Goal: Task Accomplishment & Management: Use online tool/utility

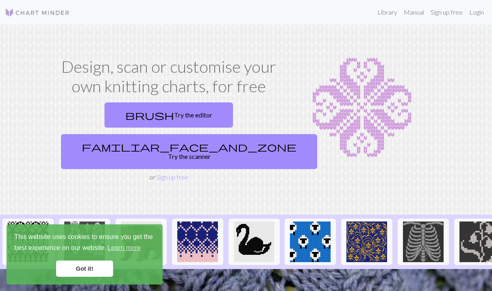
click at [101, 267] on link "Got it!" at bounding box center [84, 269] width 57 height 16
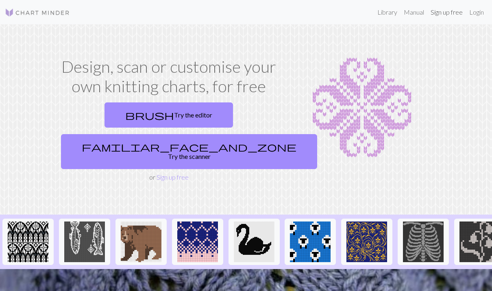
click at [458, 14] on link "Sign up free" at bounding box center [446, 12] width 39 height 16
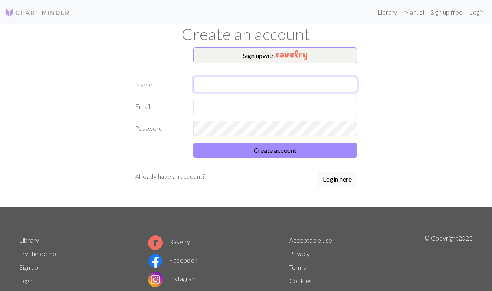
click at [316, 83] on input "text" at bounding box center [275, 84] width 164 height 15
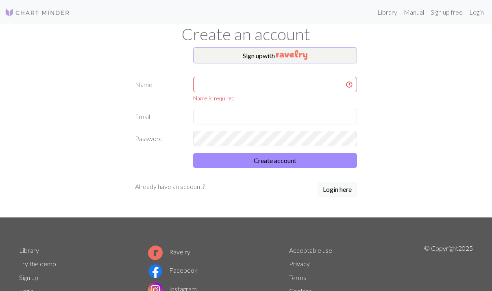
click at [311, 56] on button "Sign up with" at bounding box center [275, 55] width 164 height 16
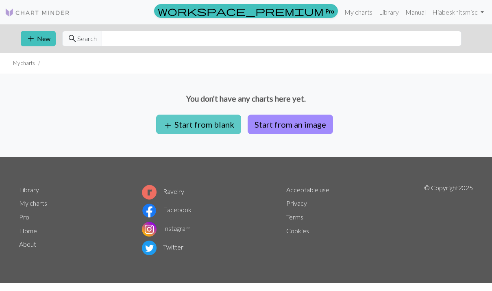
click at [200, 122] on button "add Start from blank" at bounding box center [198, 125] width 85 height 20
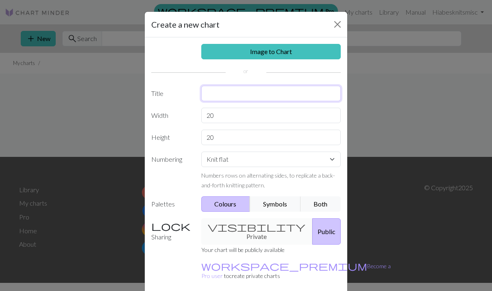
click at [247, 89] on input "text" at bounding box center [271, 93] width 140 height 15
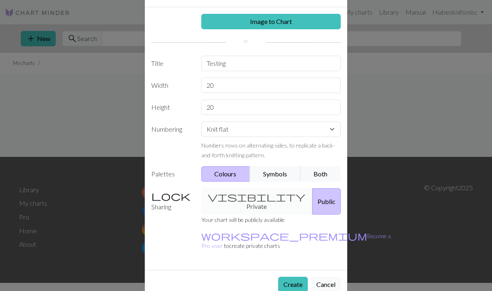
scroll to position [30, 0]
click at [270, 191] on div "visibility Private Public" at bounding box center [271, 202] width 150 height 26
click at [260, 203] on div "visibility Private Public" at bounding box center [271, 202] width 150 height 26
click at [251, 197] on div "visibility Private Public" at bounding box center [271, 202] width 150 height 26
click at [312, 200] on button "Public" at bounding box center [326, 202] width 28 height 26
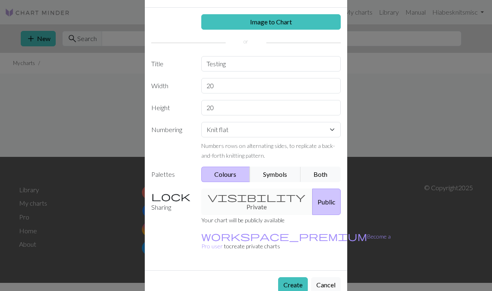
click at [254, 198] on div "visibility Private Public" at bounding box center [271, 202] width 150 height 26
click at [168, 202] on label "Sharing" at bounding box center [171, 202] width 50 height 26
click at [258, 108] on input "20" at bounding box center [271, 107] width 140 height 15
click at [258, 90] on input "20" at bounding box center [271, 85] width 140 height 15
click at [275, 180] on button "Symbols" at bounding box center [275, 174] width 51 height 15
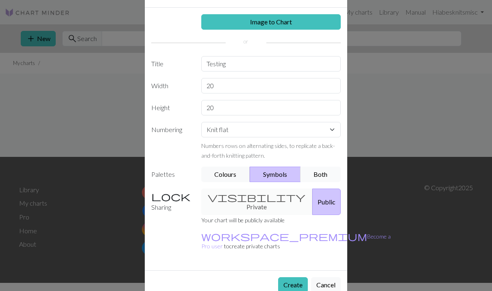
click at [319, 174] on button "Both" at bounding box center [320, 174] width 41 height 15
click at [226, 174] on button "Colours" at bounding box center [225, 174] width 49 height 15
click at [229, 199] on div "visibility Private Public" at bounding box center [271, 202] width 150 height 26
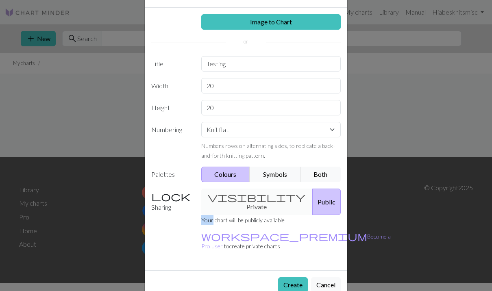
click at [229, 199] on div "visibility Private Public" at bounding box center [271, 202] width 150 height 26
click at [261, 233] on small "workspace_premium Become a Pro user to create private charts" at bounding box center [295, 241] width 189 height 17
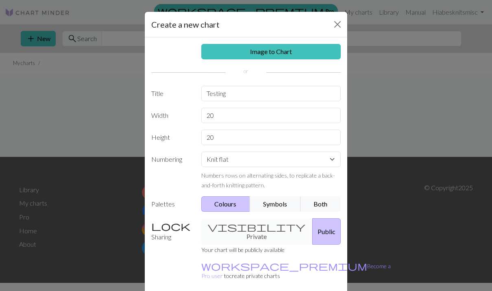
scroll to position [0, 0]
click at [243, 96] on input "Testing" at bounding box center [271, 93] width 140 height 15
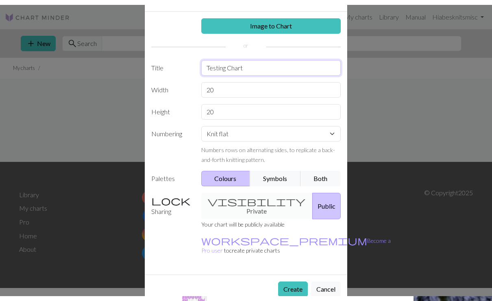
scroll to position [30, 0]
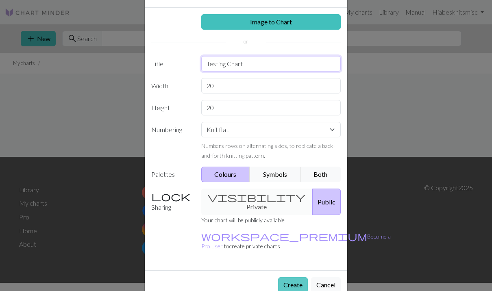
type input "Testing Chart"
click at [300, 277] on button "Create" at bounding box center [293, 284] width 30 height 15
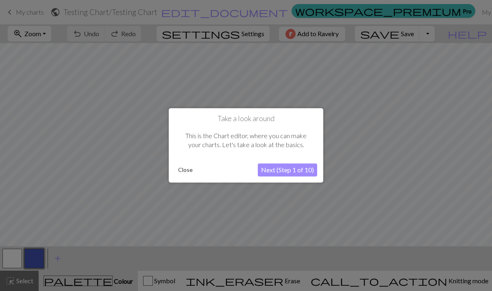
drag, startPoint x: 285, startPoint y: 169, endPoint x: 0, endPoint y: 0, distance: 331.7
click at [285, 169] on html "This website uses cookies to ensure you get the best experience on our website.…" at bounding box center [246, 145] width 492 height 291
click at [285, 170] on button "Next (Step 1 of 10)" at bounding box center [287, 170] width 59 height 13
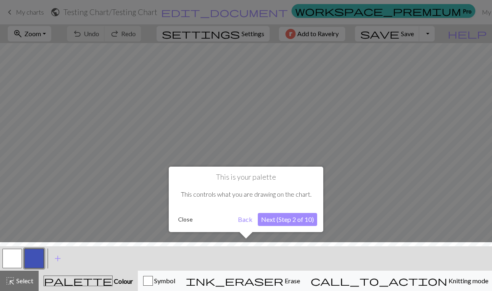
click at [290, 219] on button "Next (Step 2 of 10)" at bounding box center [287, 219] width 59 height 13
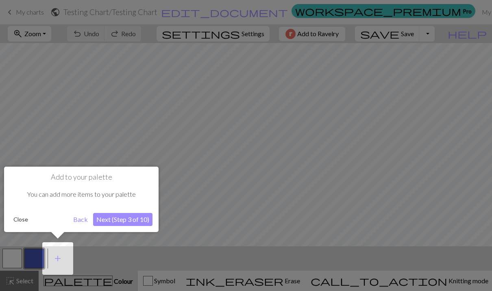
click at [131, 221] on button "Next (Step 3 of 10)" at bounding box center [122, 219] width 59 height 13
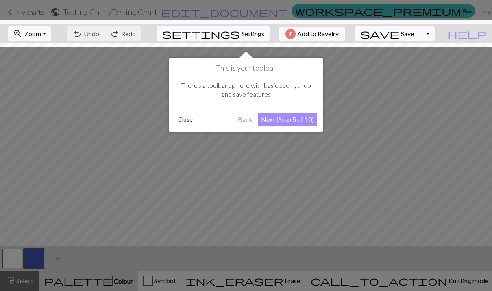
click at [282, 120] on button "Next (Step 5 of 10)" at bounding box center [287, 119] width 59 height 13
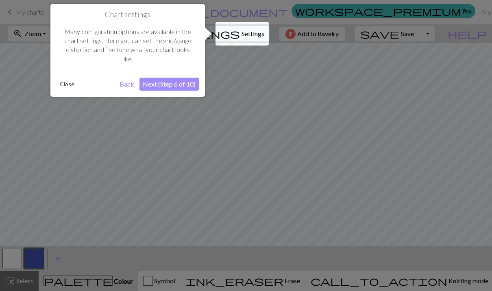
click at [185, 85] on button "Next (Step 6 of 10)" at bounding box center [168, 84] width 59 height 13
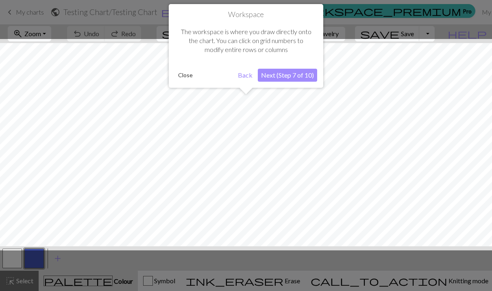
click at [282, 76] on button "Next (Step 7 of 10)" at bounding box center [287, 75] width 59 height 13
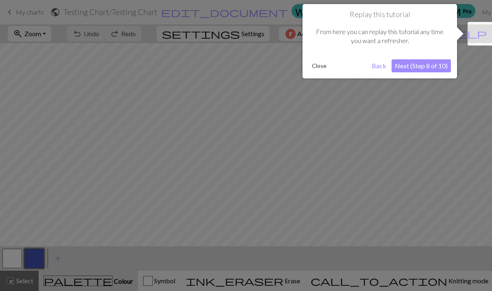
click at [417, 65] on button "Next (Step 8 of 10)" at bounding box center [420, 65] width 59 height 13
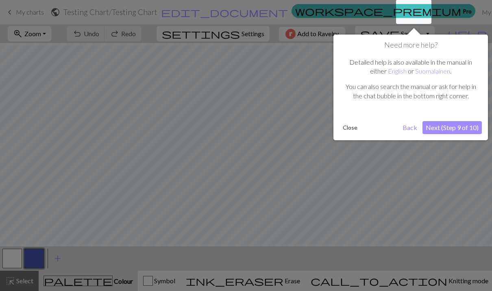
click at [439, 122] on button "Next (Step 9 of 10)" at bounding box center [451, 127] width 59 height 13
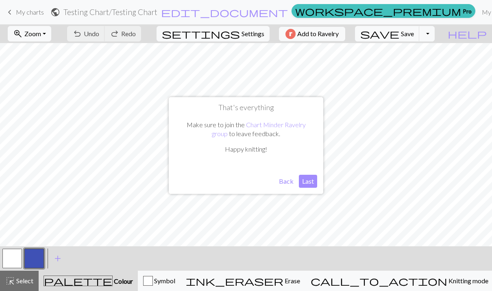
click at [308, 183] on button "Last" at bounding box center [308, 181] width 18 height 13
click at [99, 37] on span "Undo" at bounding box center [91, 34] width 15 height 8
click at [82, 36] on span "undo" at bounding box center [77, 33] width 10 height 11
click at [99, 35] on span "Undo" at bounding box center [91, 34] width 15 height 8
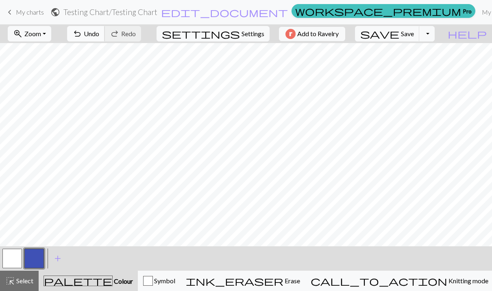
click at [105, 26] on button "undo Undo Undo" at bounding box center [86, 33] width 38 height 15
click at [105, 40] on button "undo Undo Undo" at bounding box center [86, 33] width 38 height 15
click at [82, 35] on span "undo" at bounding box center [77, 33] width 10 height 11
click at [99, 36] on span "Undo" at bounding box center [91, 34] width 15 height 8
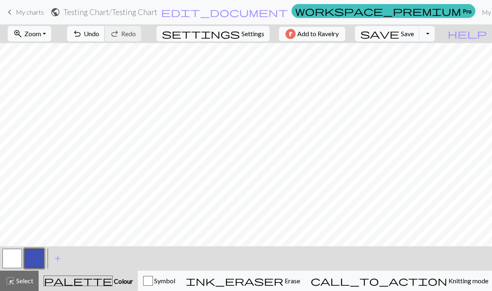
click at [99, 36] on span "Undo" at bounding box center [91, 34] width 15 height 8
click at [82, 33] on span "undo" at bounding box center [77, 33] width 10 height 11
click at [129, 41] on div "undo Undo Undo redo Redo Redo" at bounding box center [104, 33] width 86 height 19
click at [82, 31] on span "undo" at bounding box center [77, 33] width 10 height 11
click at [419, 39] on button "save Save Save" at bounding box center [387, 33] width 65 height 15
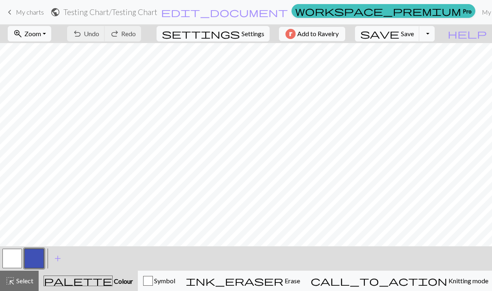
click at [443, 31] on div "Chart saved" at bounding box center [246, 16] width 492 height 32
click at [434, 33] on button "Toggle Dropdown" at bounding box center [426, 33] width 15 height 15
click at [426, 65] on button "save_alt Download" at bounding box center [367, 64] width 134 height 13
drag, startPoint x: 449, startPoint y: 2, endPoint x: 0, endPoint y: 0, distance: 449.1
click at [0, 0] on html "This website uses cookies to ensure you get the best experience on our website.…" at bounding box center [246, 145] width 492 height 291
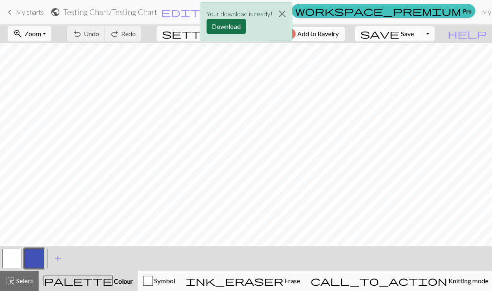
click at [224, 25] on button "Download" at bounding box center [225, 26] width 39 height 15
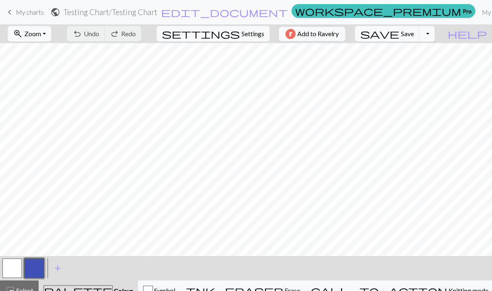
click at [25, 16] on link "keyboard_arrow_left My charts" at bounding box center [24, 12] width 39 height 14
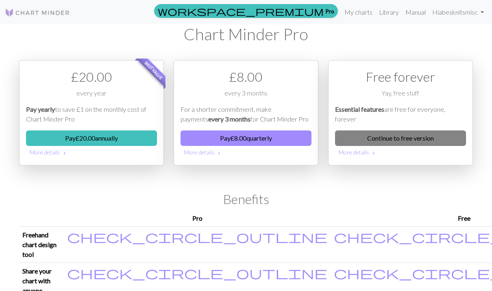
click at [404, 137] on link "Continue to free version" at bounding box center [400, 137] width 131 height 15
